Goal: Task Accomplishment & Management: Manage account settings

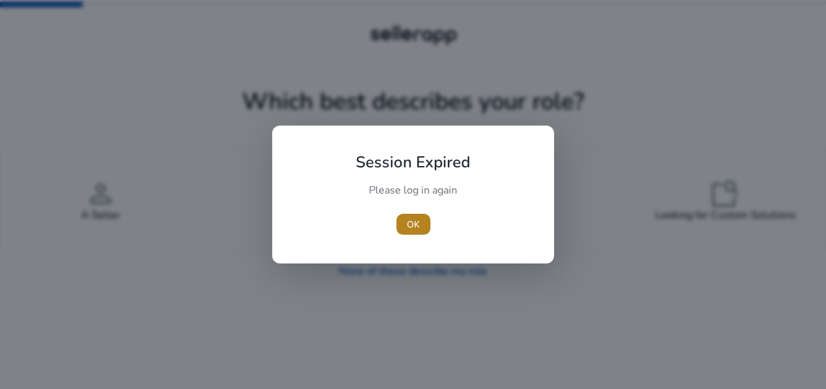
click at [421, 221] on span "button" at bounding box center [413, 224] width 34 height 31
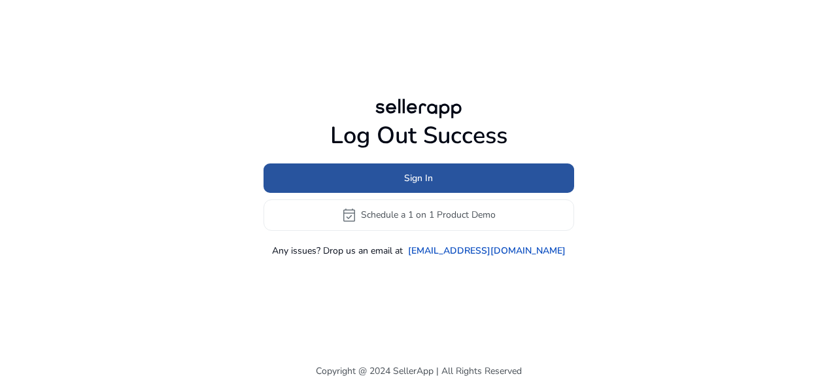
click at [426, 171] on span at bounding box center [418, 177] width 311 height 31
click at [392, 176] on span at bounding box center [418, 177] width 311 height 31
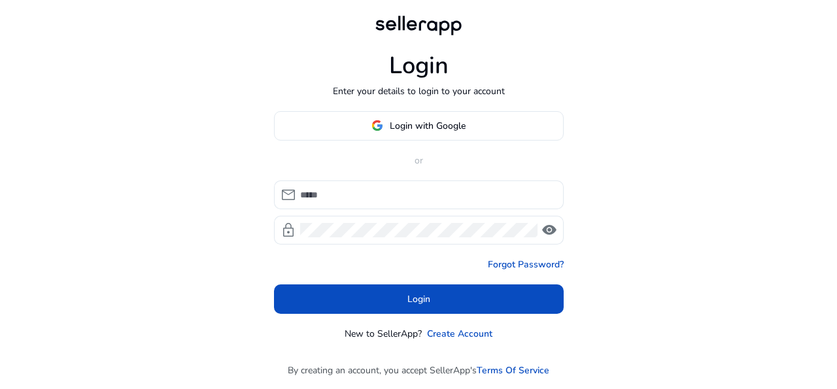
type input "**********"
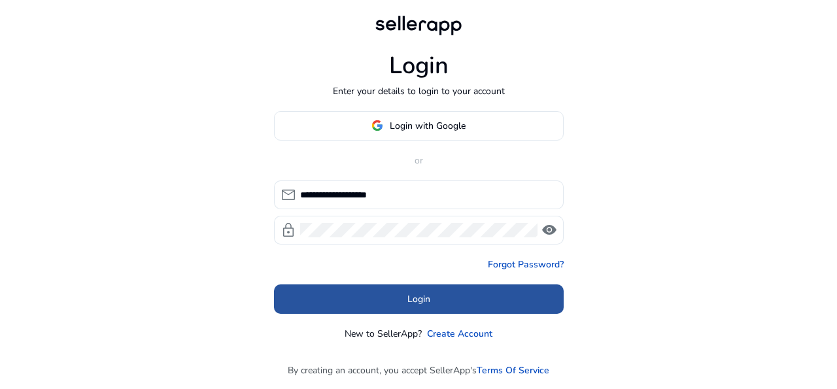
click at [465, 291] on span at bounding box center [419, 298] width 290 height 31
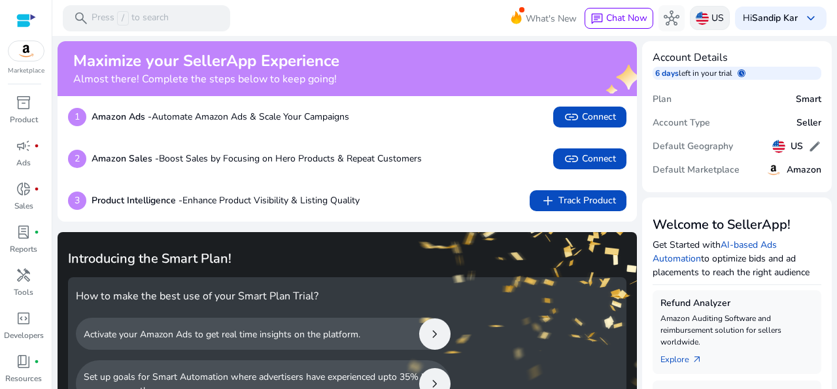
click at [711, 18] on p "US" at bounding box center [717, 18] width 12 height 23
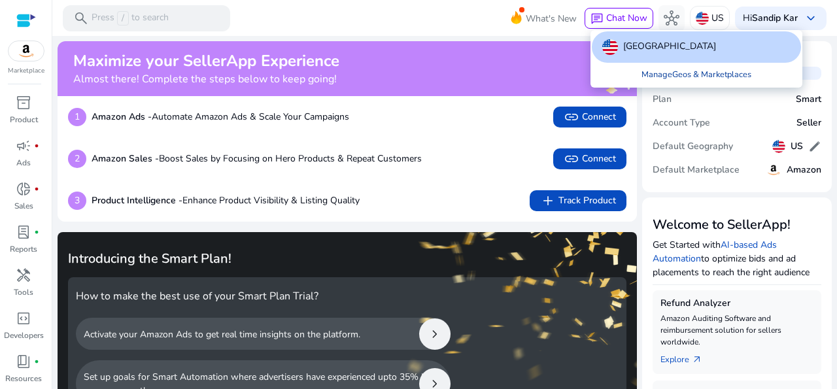
click at [711, 73] on link "Manage Geos & Marketplaces" at bounding box center [696, 75] width 131 height 24
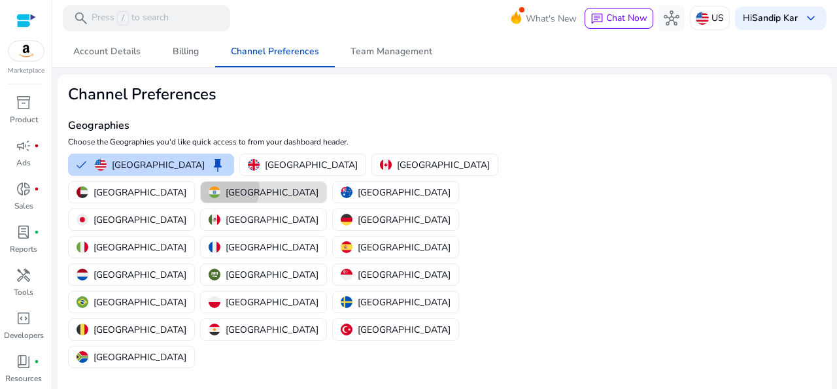
click at [318, 186] on p "[GEOGRAPHIC_DATA]" at bounding box center [272, 193] width 93 height 14
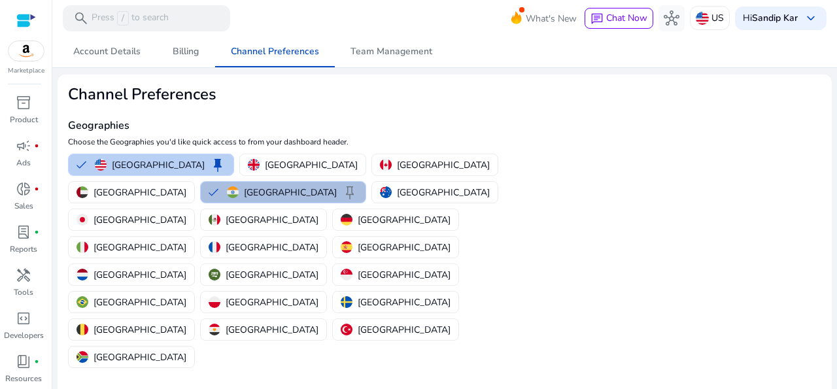
click at [80, 161] on button "United States keep" at bounding box center [151, 164] width 165 height 21
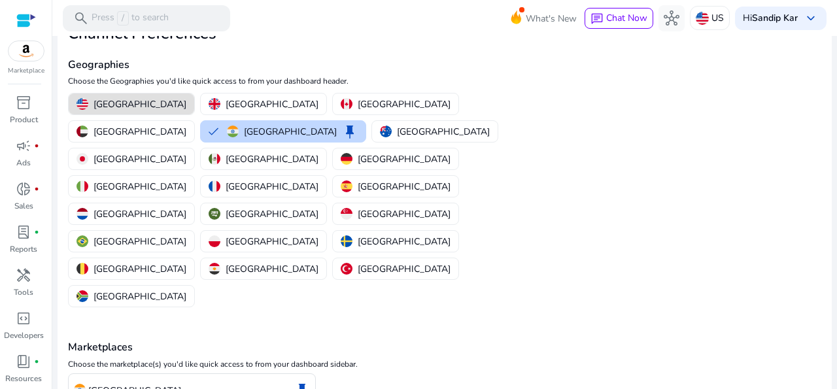
scroll to position [63, 0]
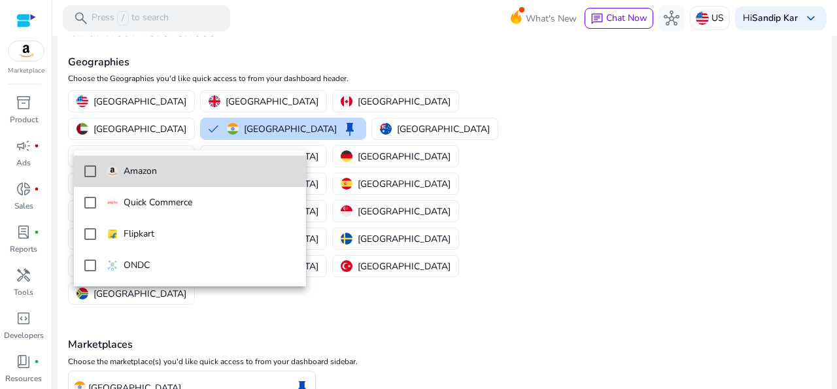
click at [92, 171] on mat-pseudo-checkbox at bounding box center [90, 171] width 12 height 12
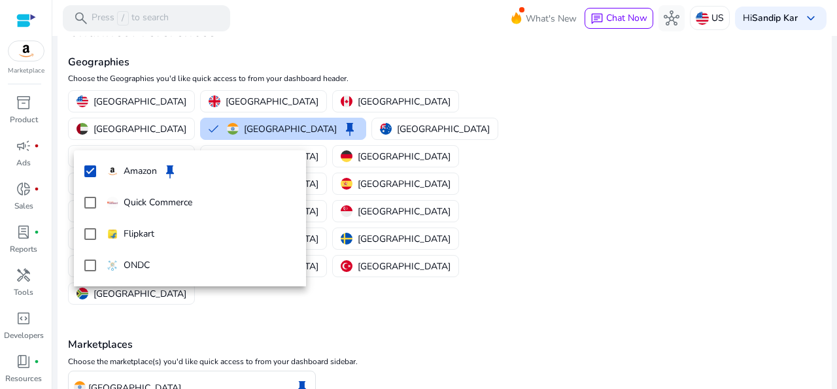
click at [107, 366] on div at bounding box center [418, 194] width 837 height 389
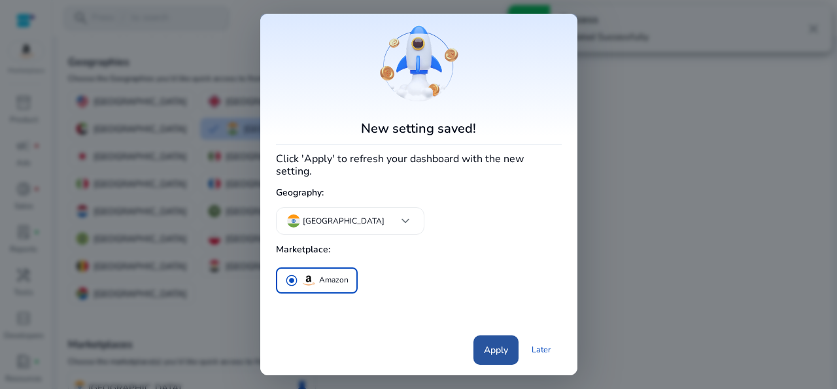
click at [499, 345] on span "Apply" at bounding box center [496, 350] width 24 height 14
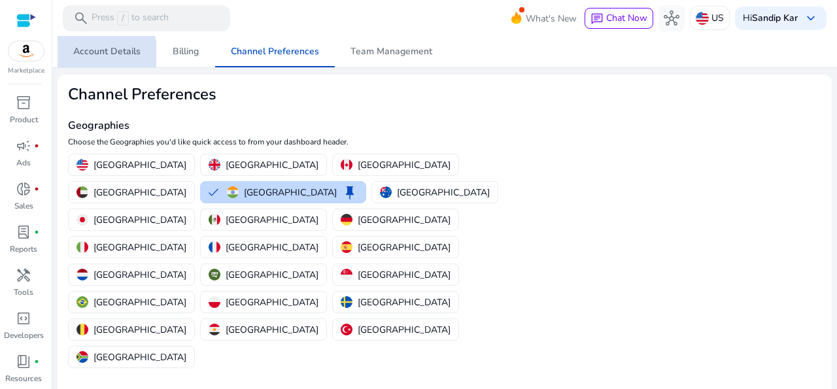
click at [86, 56] on span "Account Details" at bounding box center [106, 51] width 67 height 9
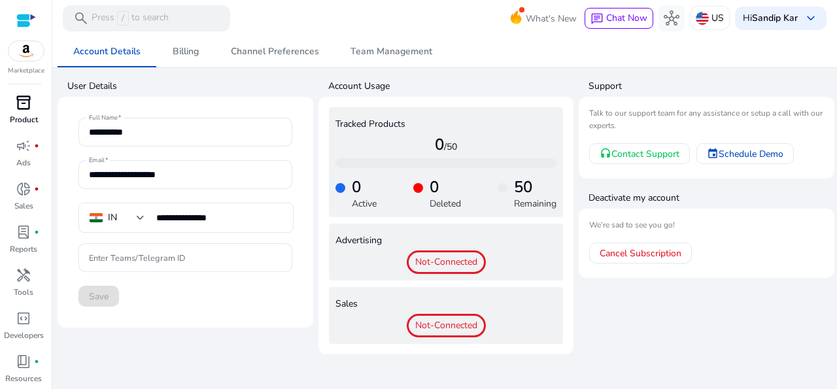
click at [24, 117] on p "Product" at bounding box center [24, 120] width 28 height 12
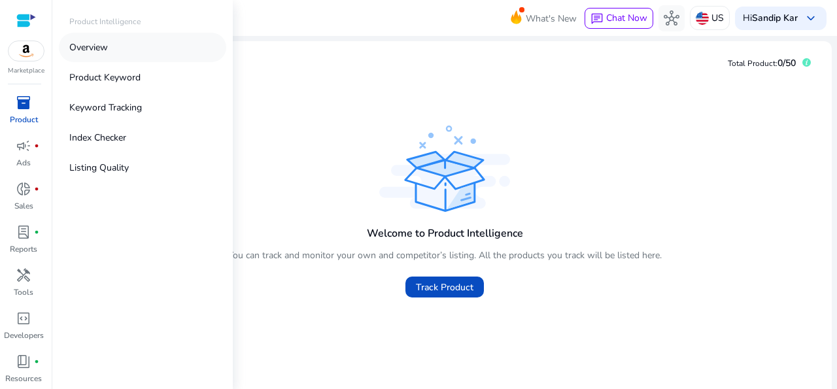
click at [95, 52] on p "Overview" at bounding box center [88, 48] width 39 height 14
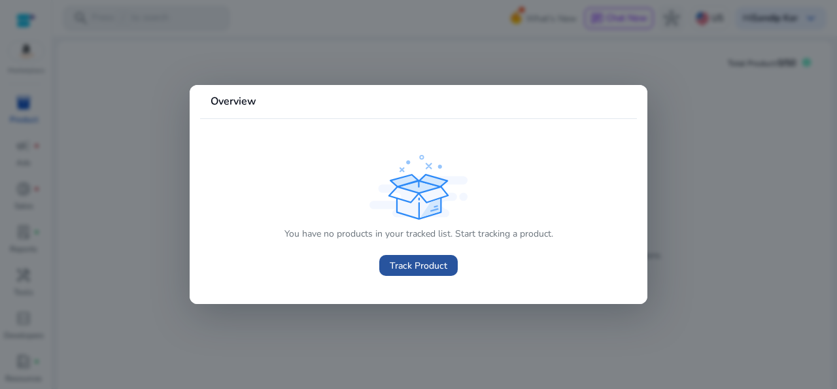
click at [427, 265] on span "Track Product" at bounding box center [419, 266] width 58 height 14
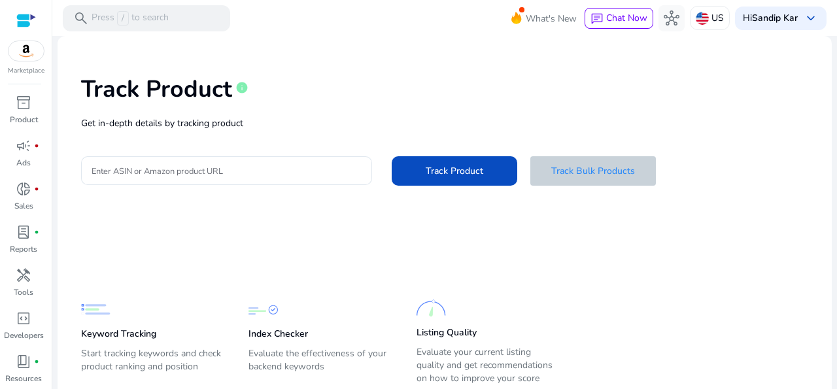
click at [589, 169] on span "Track Bulk Products" at bounding box center [593, 171] width 84 height 14
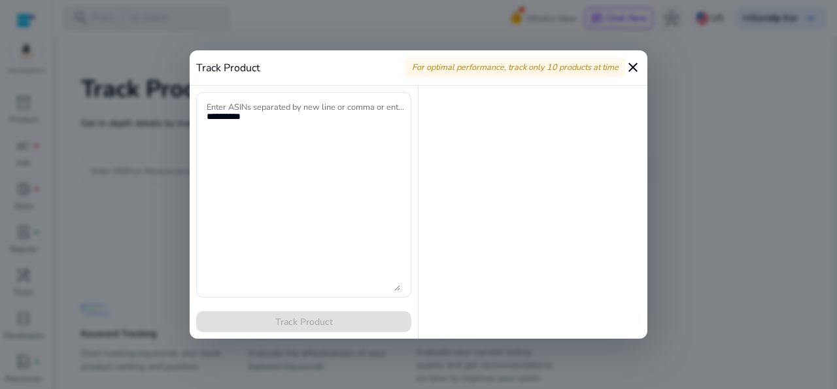
click at [636, 65] on mat-icon "close" at bounding box center [633, 67] width 16 height 16
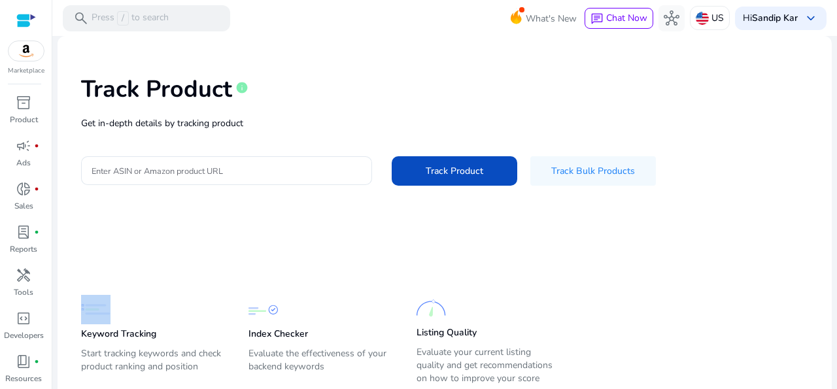
drag, startPoint x: 56, startPoint y: 303, endPoint x: 55, endPoint y: 326, distance: 23.5
click at [55, 326] on mat-sidenav-content "search Press / to search What's New chat Chat Now hub US Hi Sandip Kar keyboard…" at bounding box center [444, 194] width 785 height 389
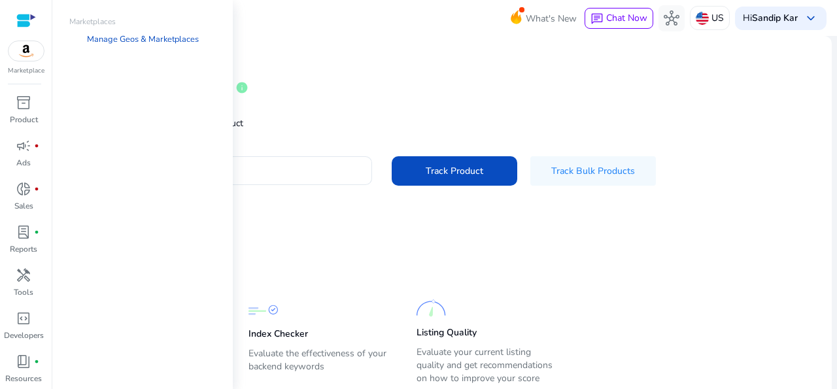
click at [24, 53] on img at bounding box center [25, 51] width 35 height 20
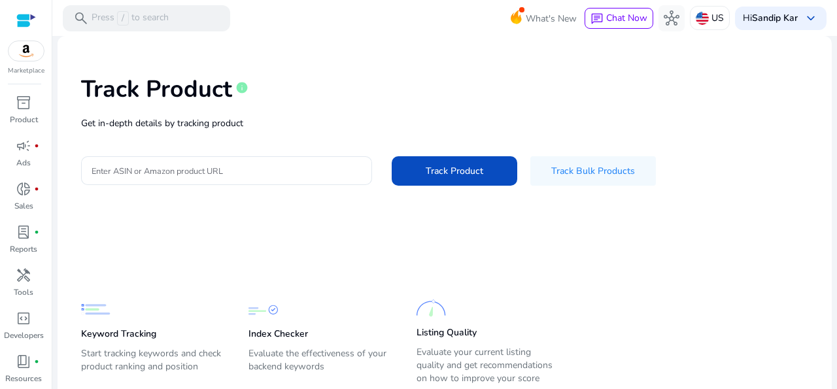
click at [24, 12] on div at bounding box center [26, 20] width 20 height 20
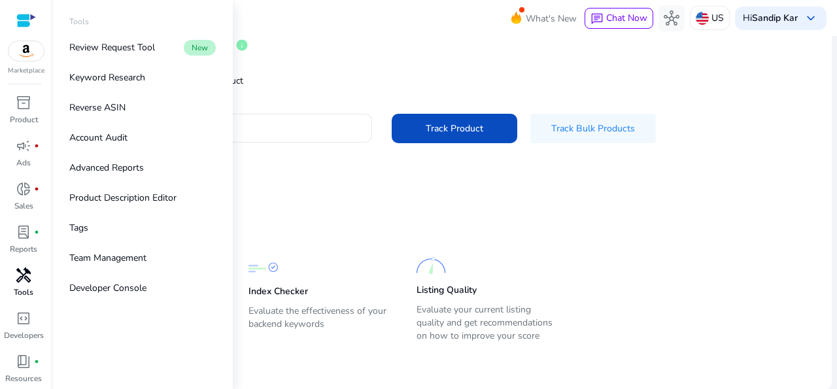
click at [23, 292] on p "Tools" at bounding box center [24, 292] width 20 height 12
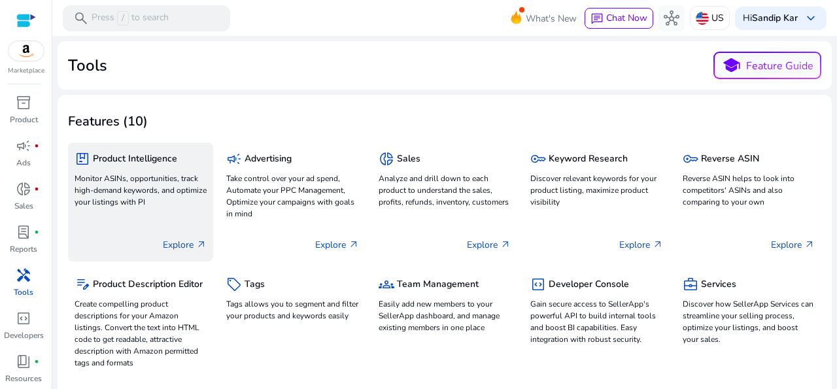
click at [192, 244] on p "Explore arrow_outward" at bounding box center [185, 245] width 44 height 14
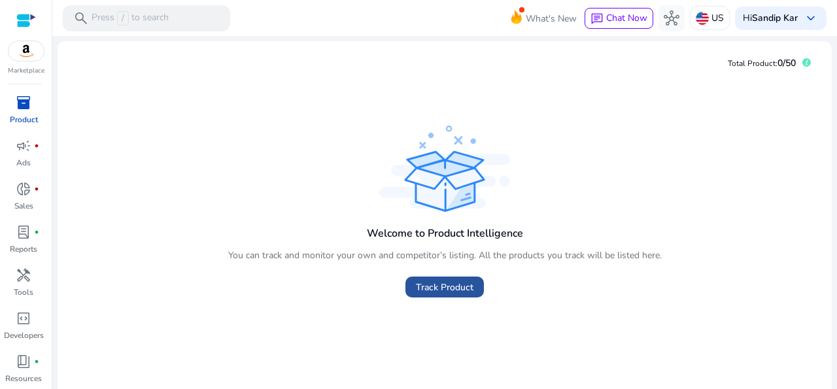
click at [449, 284] on span "Track Product" at bounding box center [445, 287] width 58 height 14
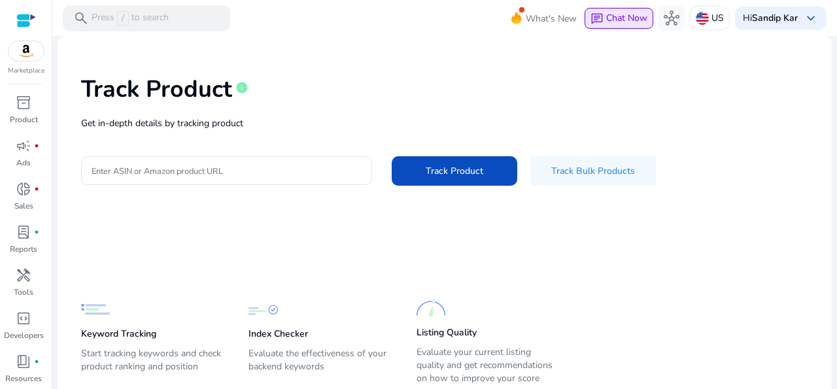
click at [598, 25] on button "chat Chat Now" at bounding box center [618, 18] width 69 height 21
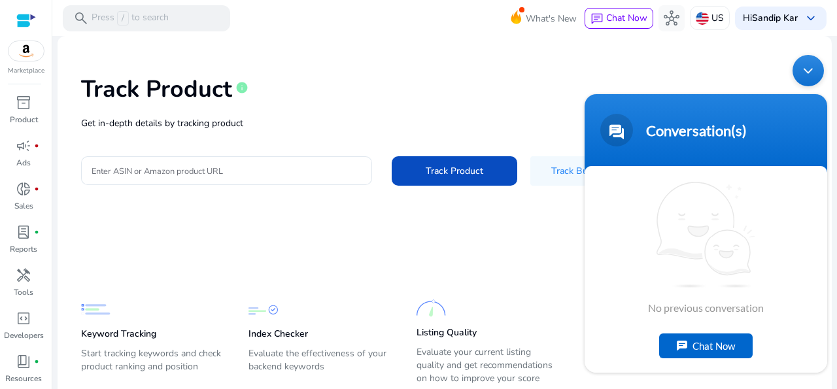
click at [692, 343] on div "Chat Now" at bounding box center [705, 345] width 93 height 25
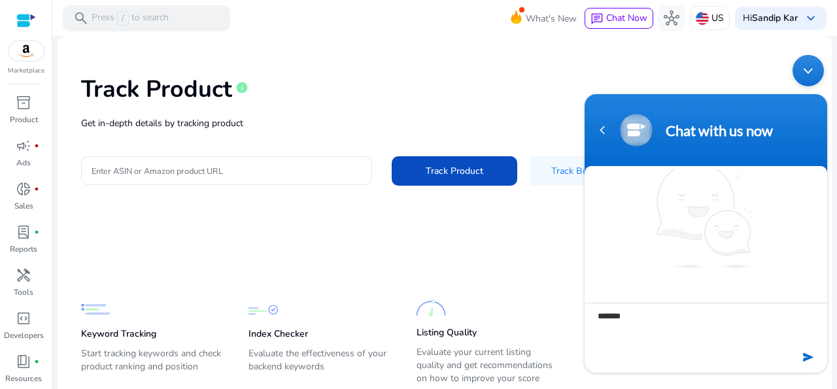
type textarea "********"
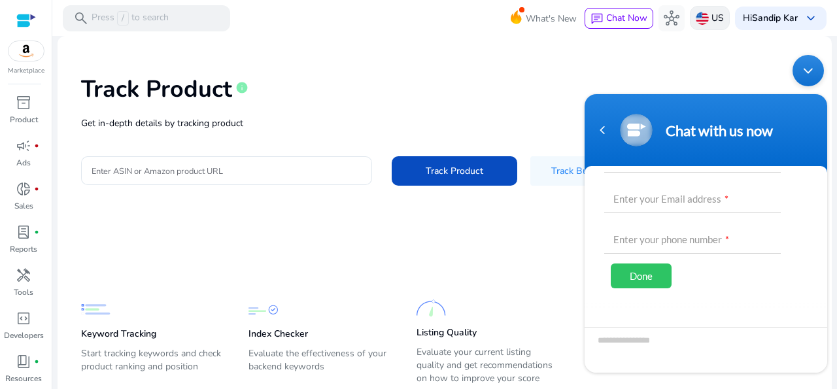
click at [696, 20] on img at bounding box center [702, 18] width 13 height 13
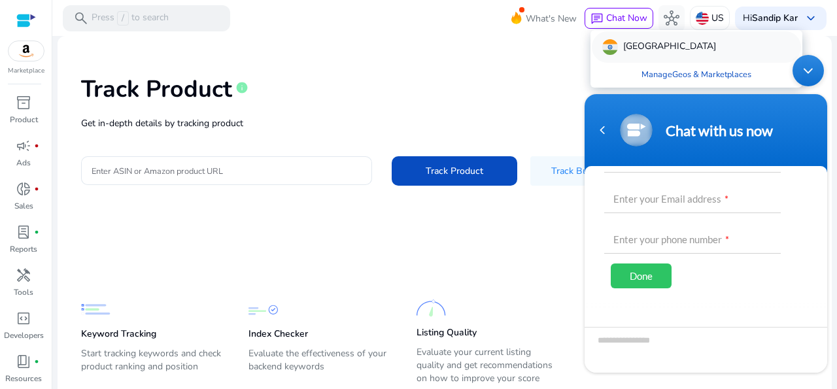
click at [639, 48] on p "[GEOGRAPHIC_DATA]" at bounding box center [669, 47] width 93 height 16
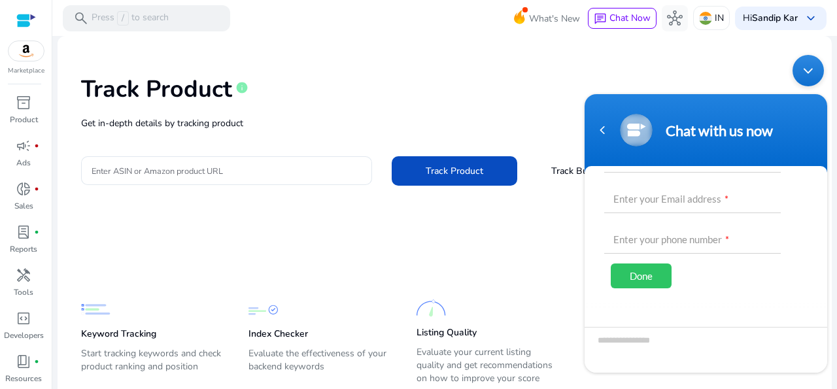
click at [521, 107] on div "Track Product info" at bounding box center [444, 86] width 727 height 54
click at [652, 200] on input "text" at bounding box center [692, 197] width 177 height 31
click at [597, 135] on div "Navigation go back" at bounding box center [602, 130] width 20 height 20
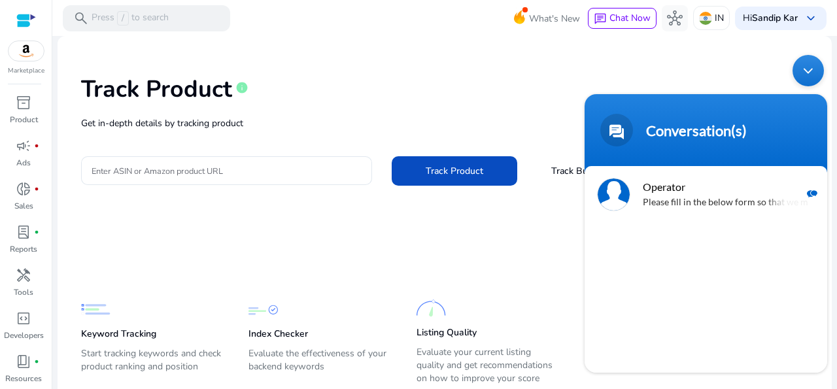
click at [807, 72] on div "Minimize live chat window" at bounding box center [807, 70] width 31 height 31
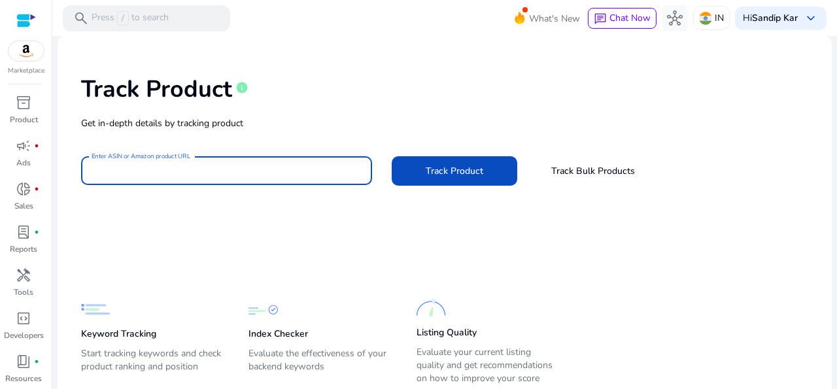
click at [249, 172] on input "Enter ASIN or Amazon product URL" at bounding box center [227, 170] width 270 height 14
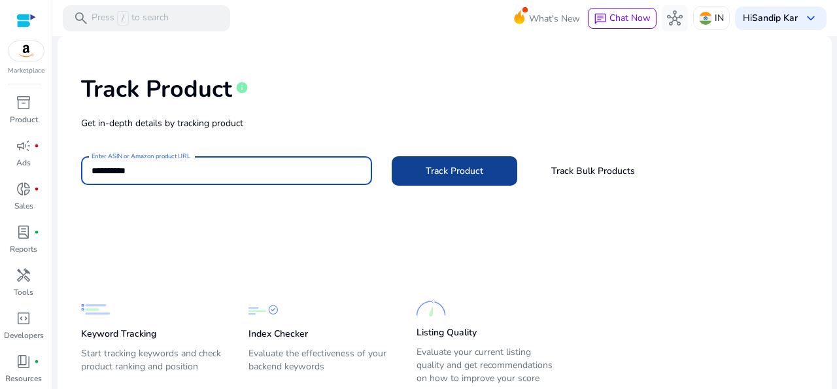
type input "**********"
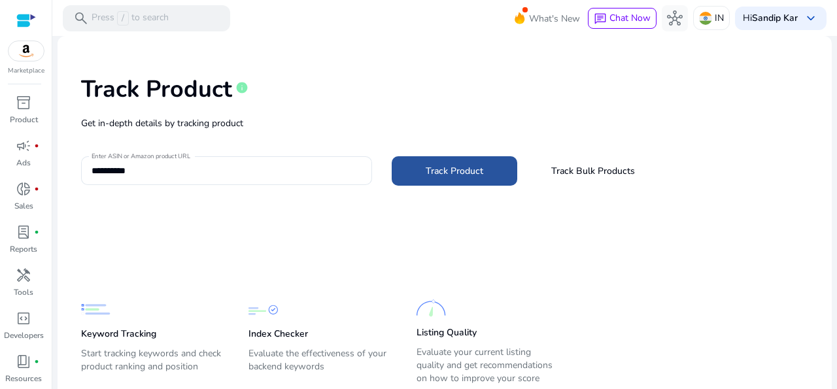
click at [424, 161] on span at bounding box center [455, 170] width 126 height 31
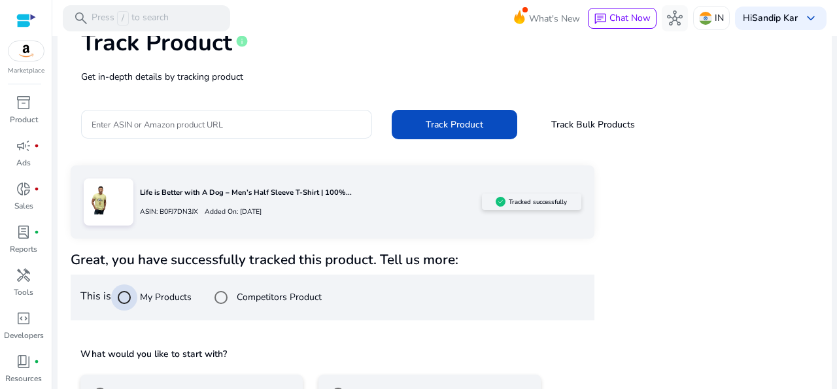
scroll to position [0, 0]
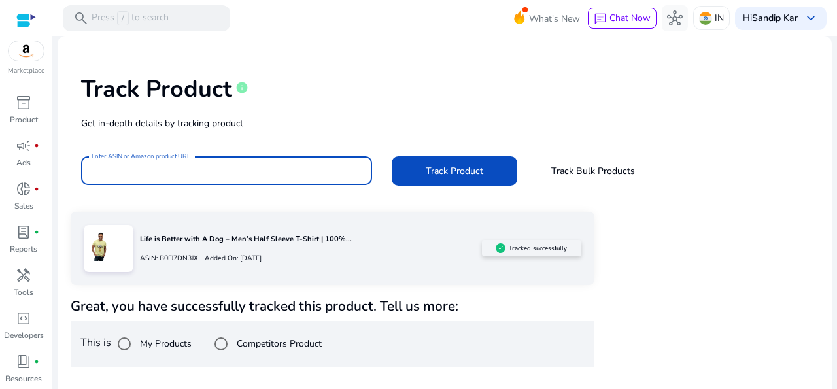
click at [142, 175] on input "Enter ASIN or Amazon product URL" at bounding box center [227, 170] width 270 height 14
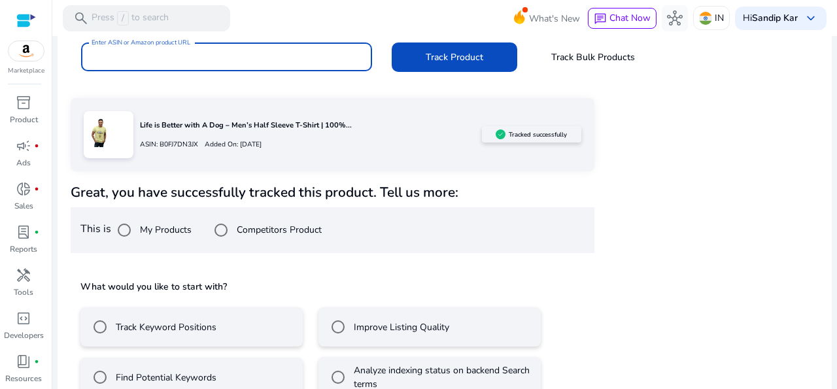
click at [287, 63] on input "Enter ASIN or Amazon product URL" at bounding box center [227, 57] width 270 height 14
click at [254, 61] on input "Enter ASIN or Amazon product URL" at bounding box center [227, 57] width 270 height 14
paste input "**********"
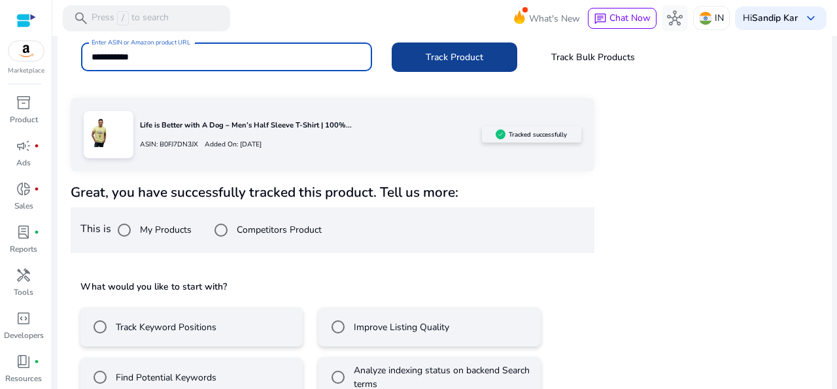
click at [435, 62] on span "Track Product" at bounding box center [455, 57] width 58 height 14
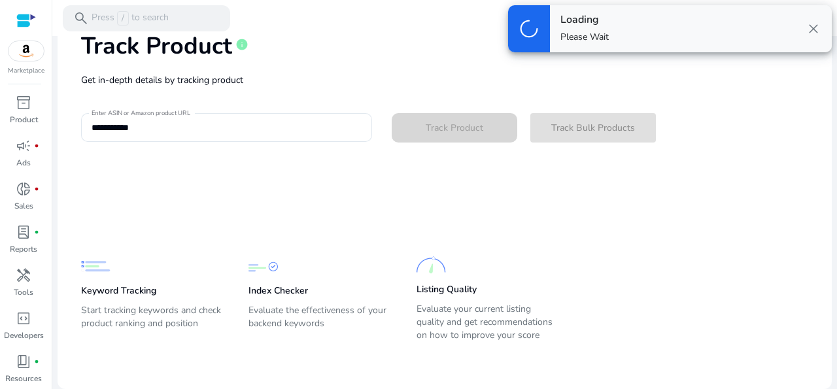
type input "**********"
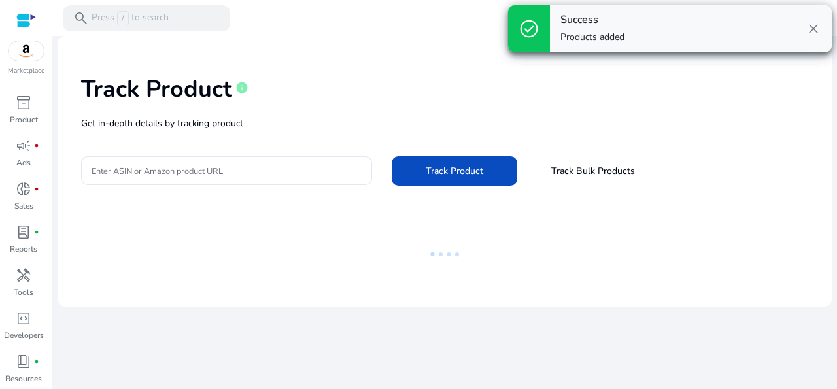
scroll to position [0, 0]
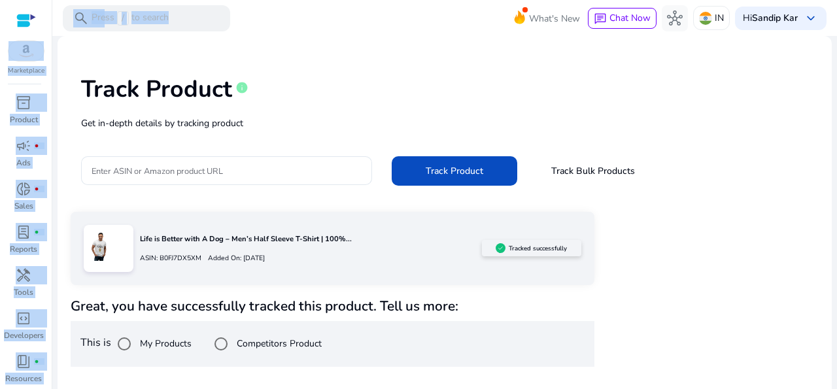
drag, startPoint x: 824, startPoint y: 229, endPoint x: 836, endPoint y: 305, distance: 76.1
click at [836, 305] on mat-sidenav-content "search Press / to search What's New chat Chat Now hub IN Hi Sandip Kar keyboard…" at bounding box center [444, 194] width 785 height 389
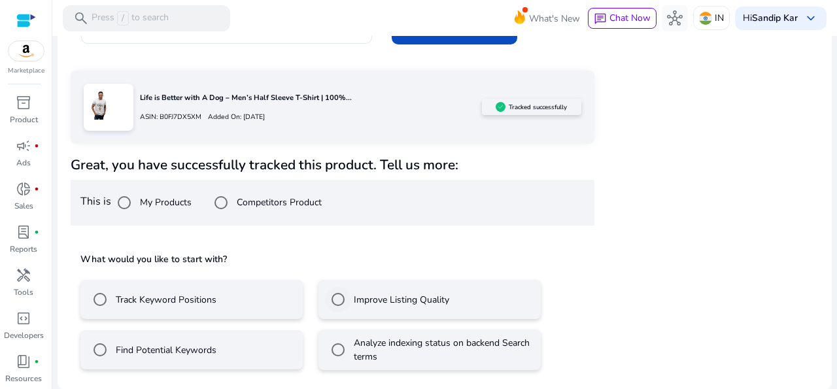
click at [360, 300] on label "Improve Listing Quality" at bounding box center [400, 300] width 98 height 14
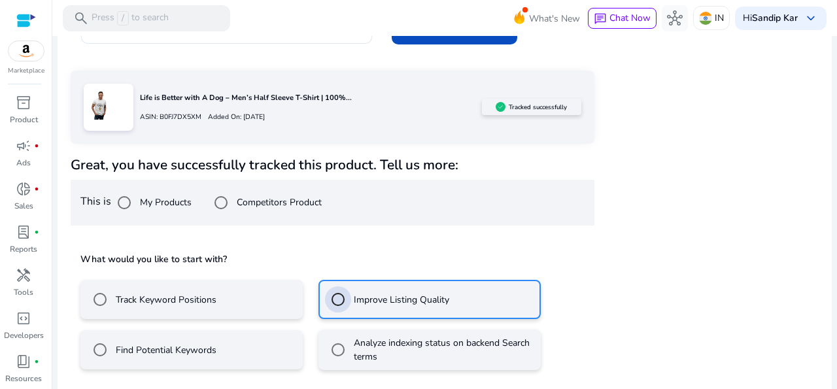
scroll to position [199, 0]
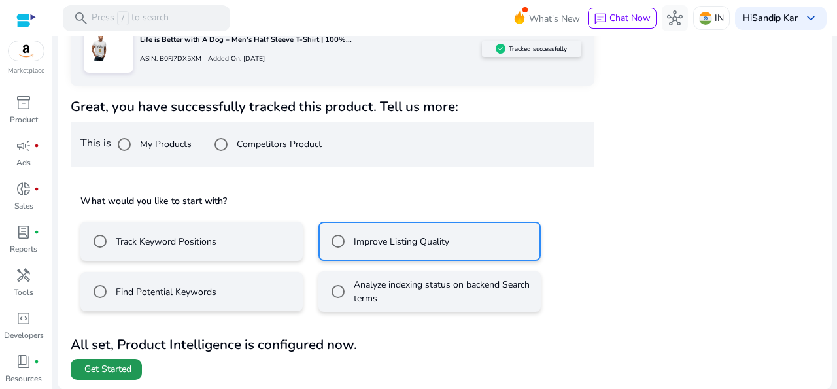
click at [106, 365] on span "Get Started" at bounding box center [107, 369] width 47 height 13
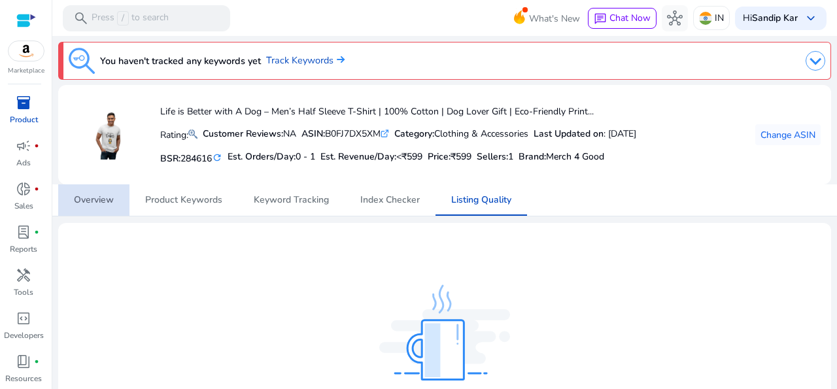
click at [95, 195] on span "Overview" at bounding box center [94, 199] width 40 height 9
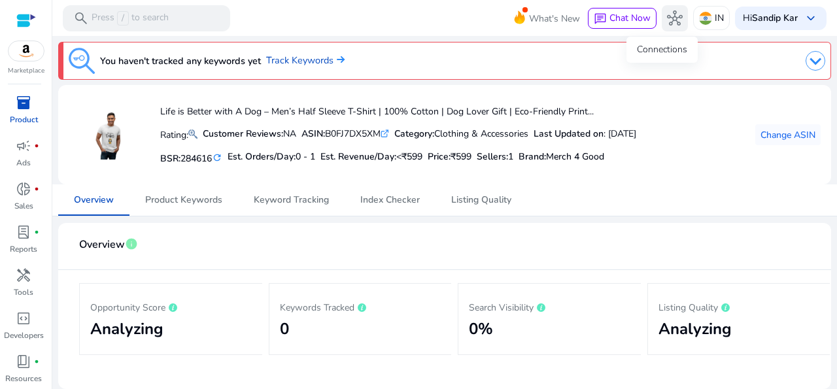
click at [667, 15] on span "hub" at bounding box center [675, 18] width 16 height 16
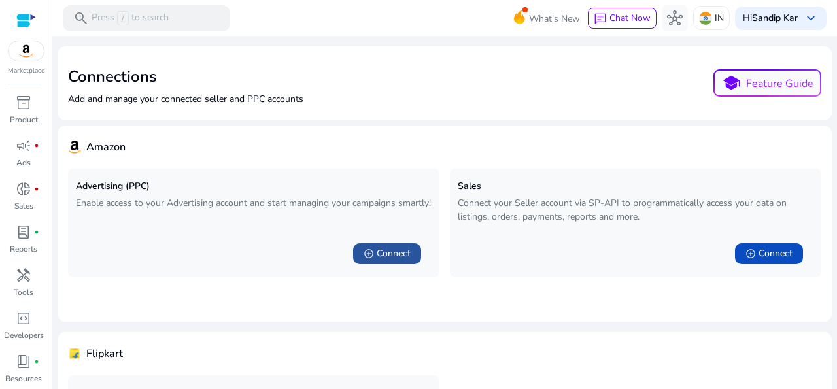
click at [379, 258] on span "Connect" at bounding box center [394, 253] width 34 height 13
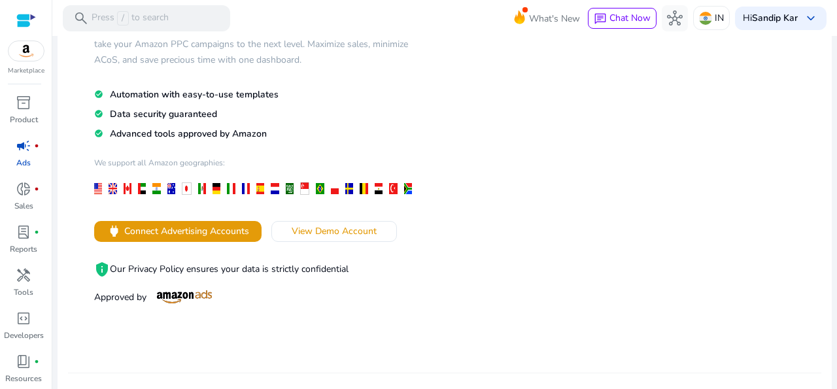
scroll to position [123, 0]
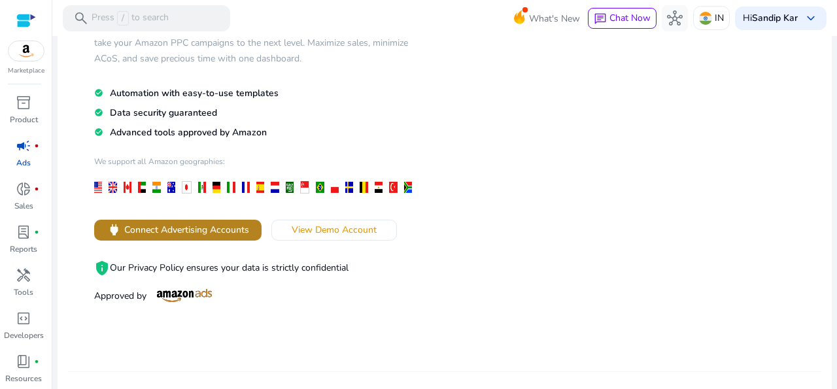
click at [170, 229] on span "Connect Advertising Accounts" at bounding box center [186, 230] width 125 height 14
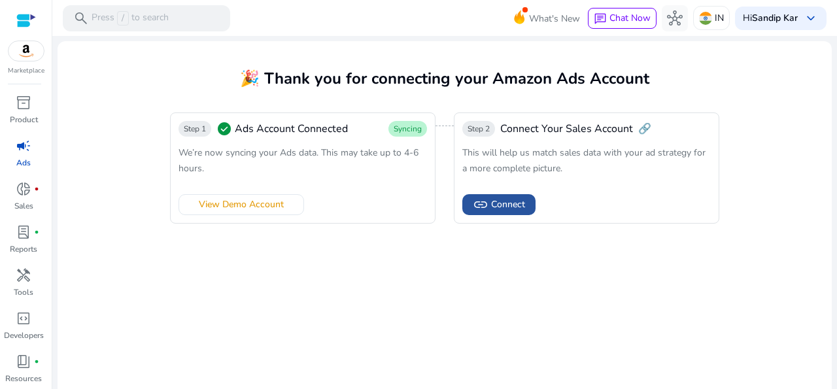
click at [505, 201] on span "Connect" at bounding box center [508, 204] width 34 height 14
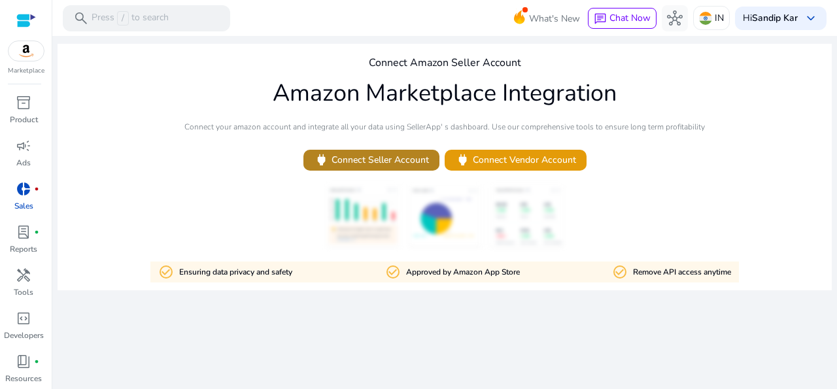
click at [364, 161] on span "power Connect Seller Account" at bounding box center [371, 159] width 115 height 15
